Goal: Information Seeking & Learning: Learn about a topic

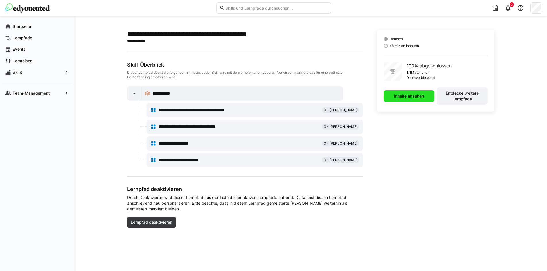
click at [411, 98] on span "Inhalte ansehen" at bounding box center [409, 96] width 32 height 6
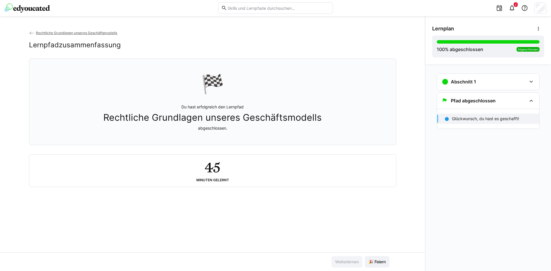
click at [242, 10] on input "text" at bounding box center [278, 7] width 103 height 5
type input "final call"
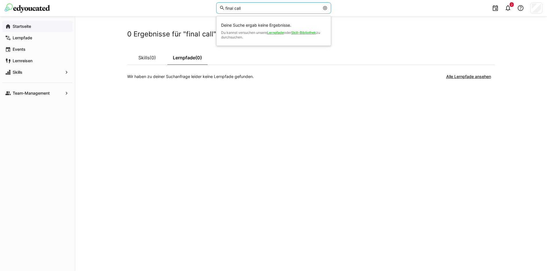
click at [0, 0] on app-navigation-label "Startseite" at bounding box center [0, 0] width 0 height 0
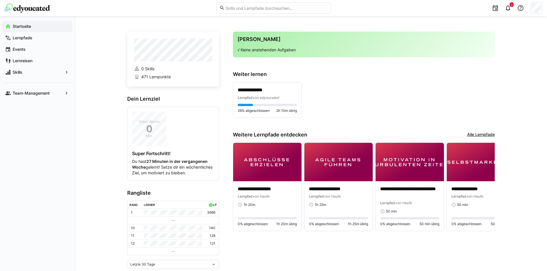
click at [156, 78] on span "471 Lernpunkte" at bounding box center [156, 77] width 30 height 6
click at [509, 11] on div "2" at bounding box center [507, 7] width 11 height 11
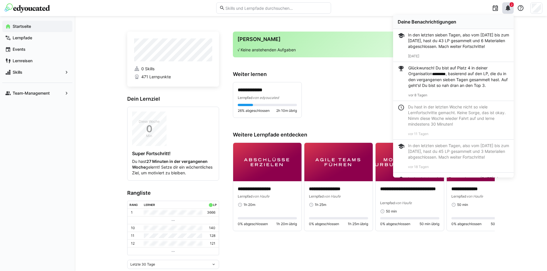
click at [346, 103] on div "**********" at bounding box center [364, 100] width 262 height 36
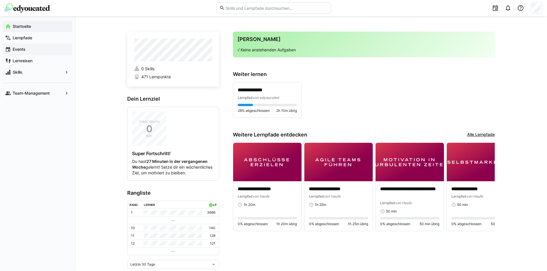
click at [0, 0] on app-navigation-label "Events" at bounding box center [0, 0] width 0 height 0
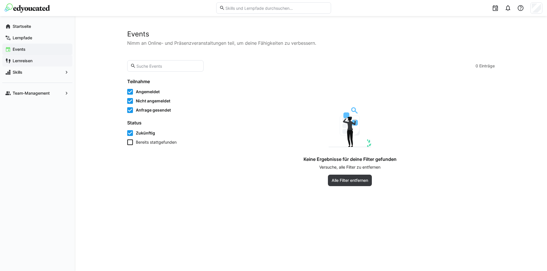
click at [0, 0] on app-navigation-label "Lernreisen" at bounding box center [0, 0] width 0 height 0
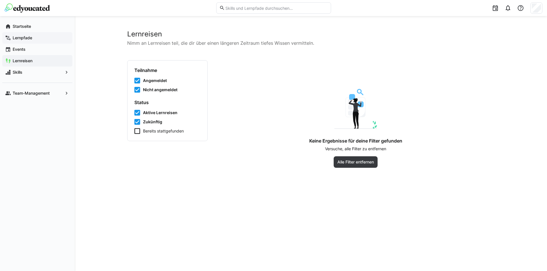
click at [0, 0] on app-navigation-label "Lernpfade" at bounding box center [0, 0] width 0 height 0
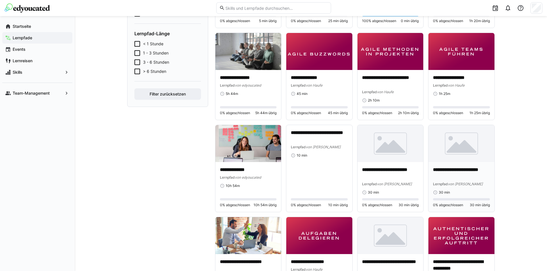
scroll to position [258, 0]
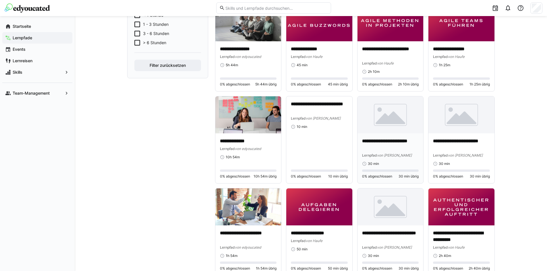
click at [405, 144] on p "**********" at bounding box center [390, 144] width 57 height 13
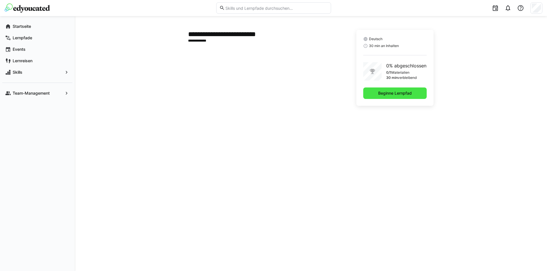
click at [385, 92] on span "Beginne Lernpfad" at bounding box center [394, 93] width 35 height 6
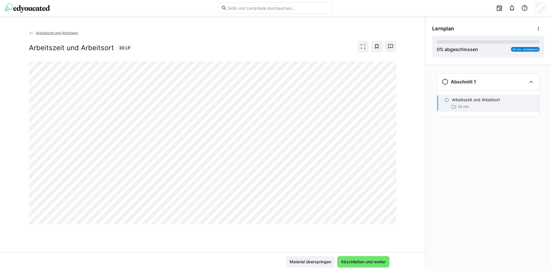
drag, startPoint x: 359, startPoint y: 263, endPoint x: 538, endPoint y: 137, distance: 219.0
click at [359, 263] on span "Abschließen und weiter" at bounding box center [363, 262] width 47 height 6
